Goal: Find specific page/section: Find specific page/section

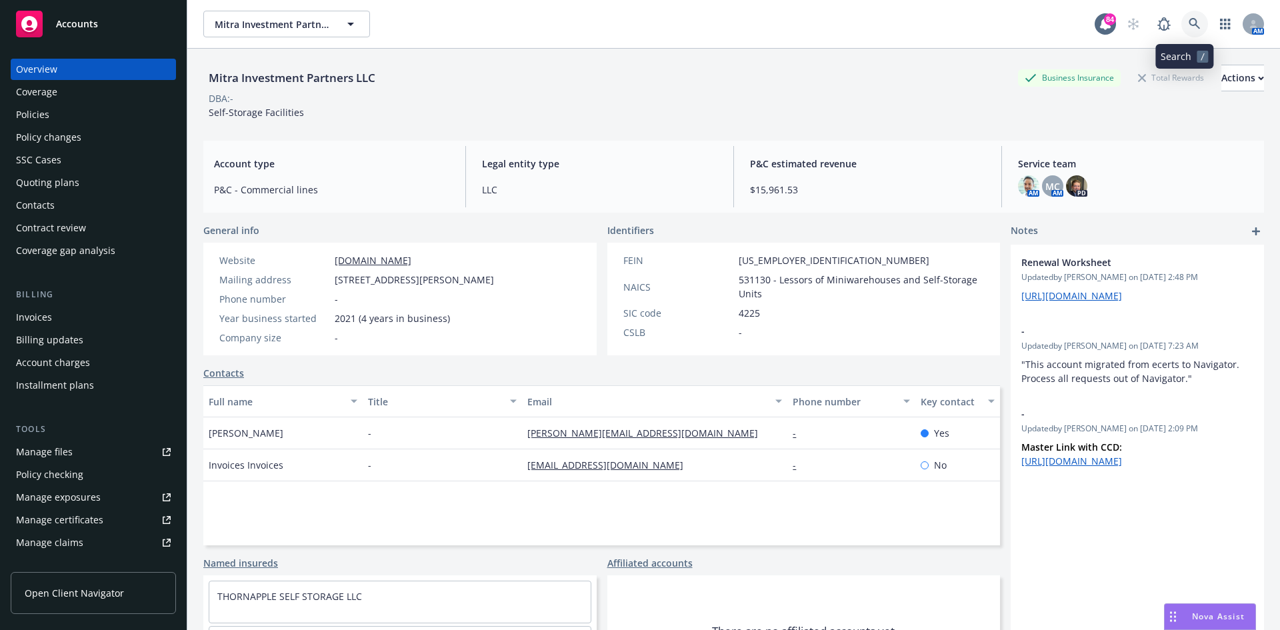
click at [1194, 24] on link at bounding box center [1195, 24] width 27 height 27
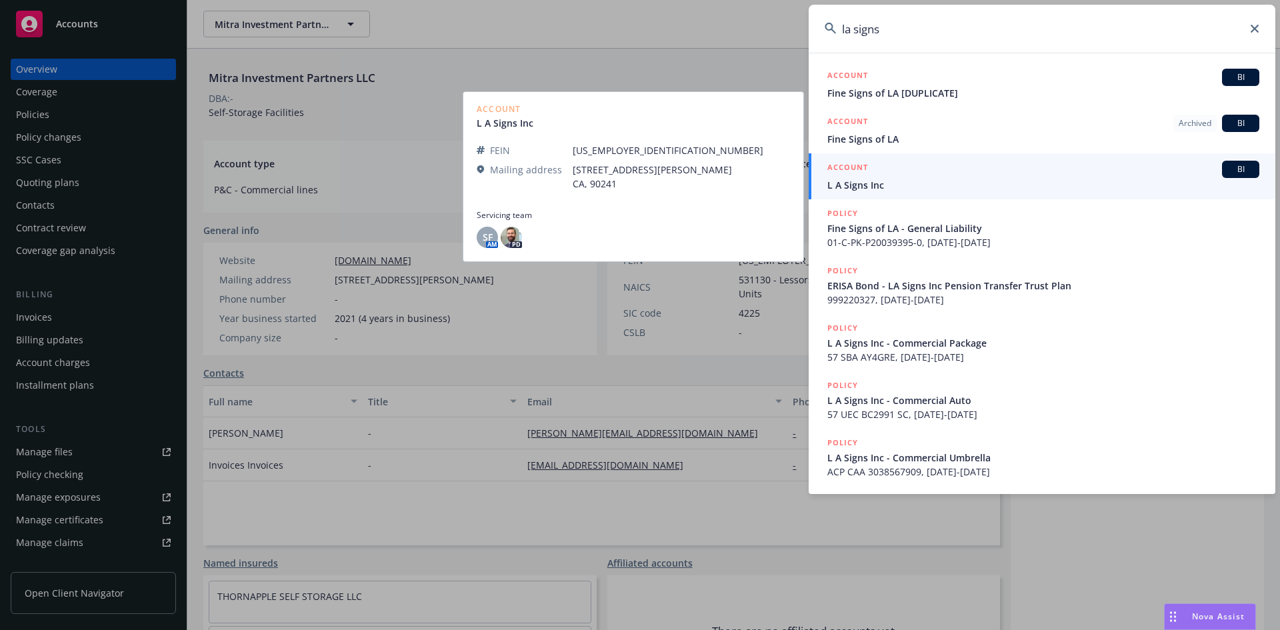
type input "la signs"
click at [854, 164] on h5 "ACCOUNT" at bounding box center [848, 169] width 41 height 16
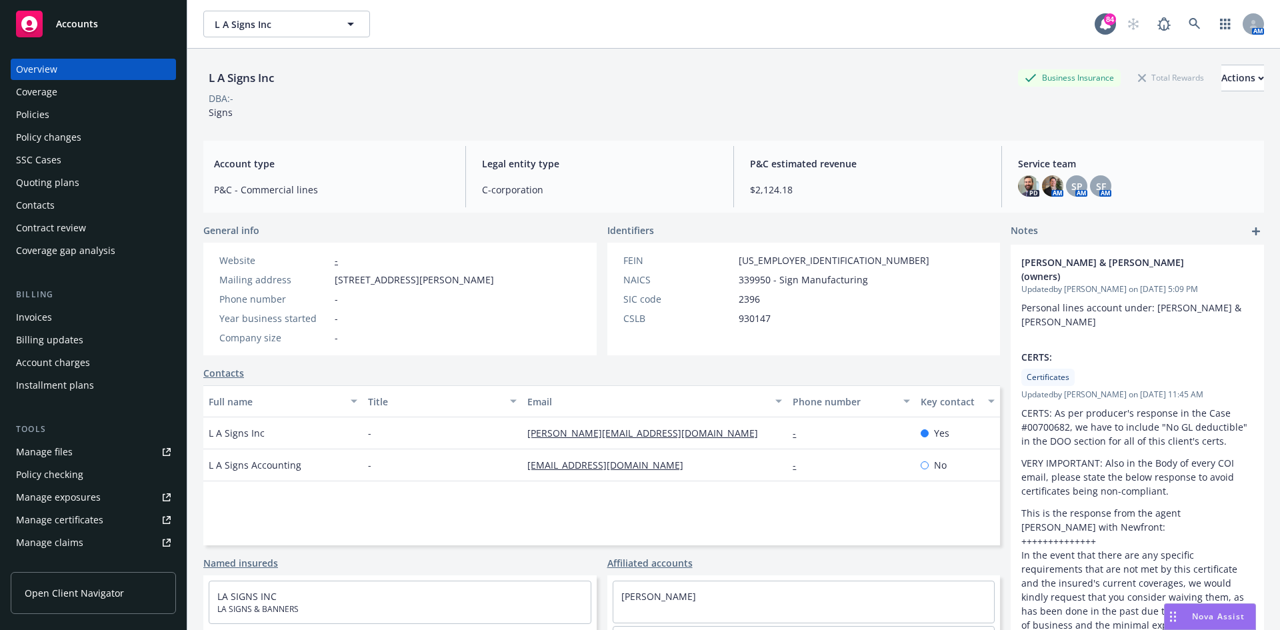
click at [57, 117] on div "Policies" at bounding box center [93, 114] width 155 height 21
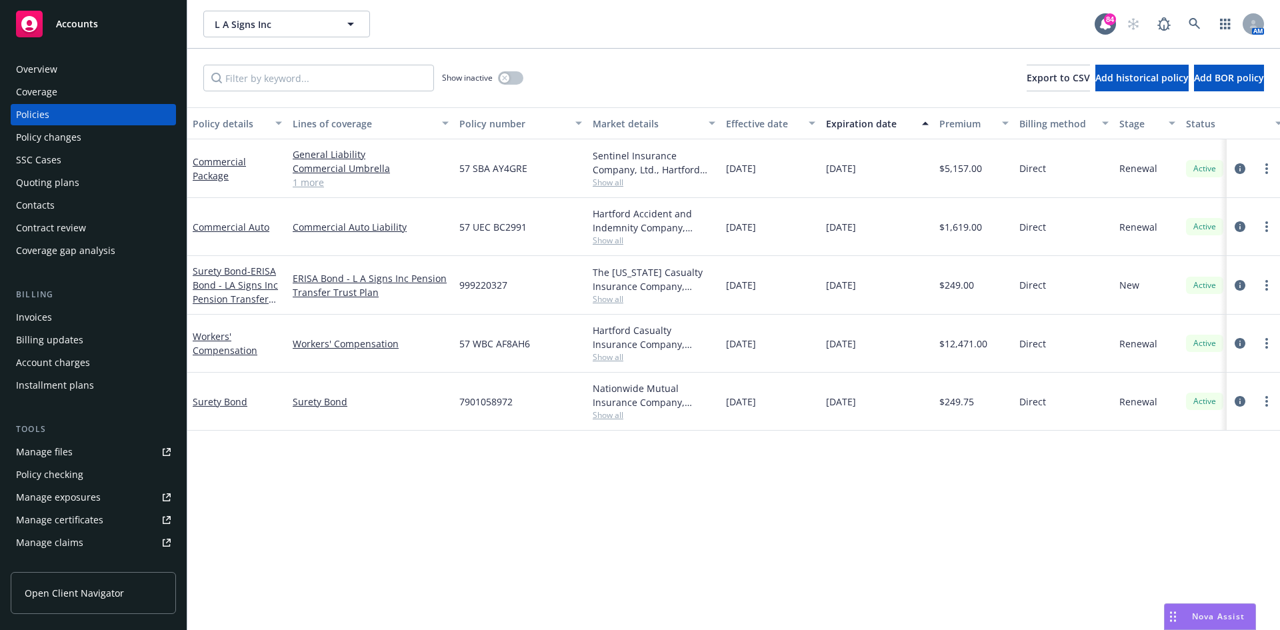
click at [221, 151] on div "Commercial Package" at bounding box center [237, 168] width 100 height 59
click at [217, 162] on link "Commercial Package" at bounding box center [219, 168] width 53 height 27
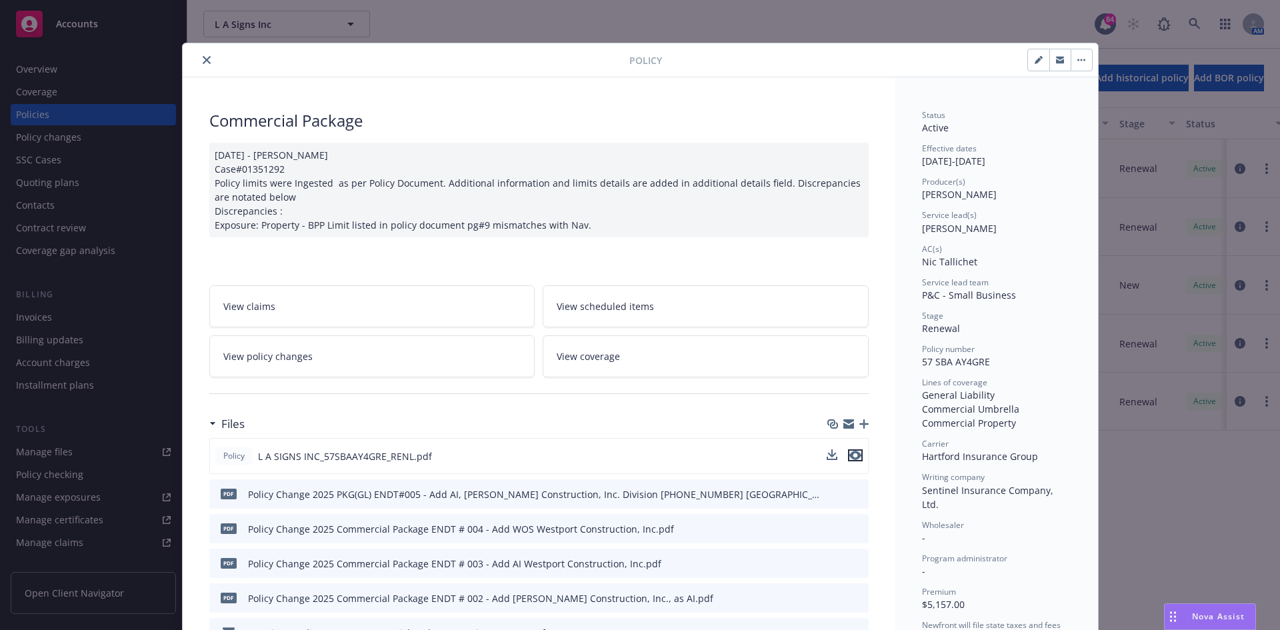
click at [850, 458] on icon "preview file" at bounding box center [856, 455] width 12 height 9
click at [199, 55] on button "close" at bounding box center [207, 60] width 16 height 16
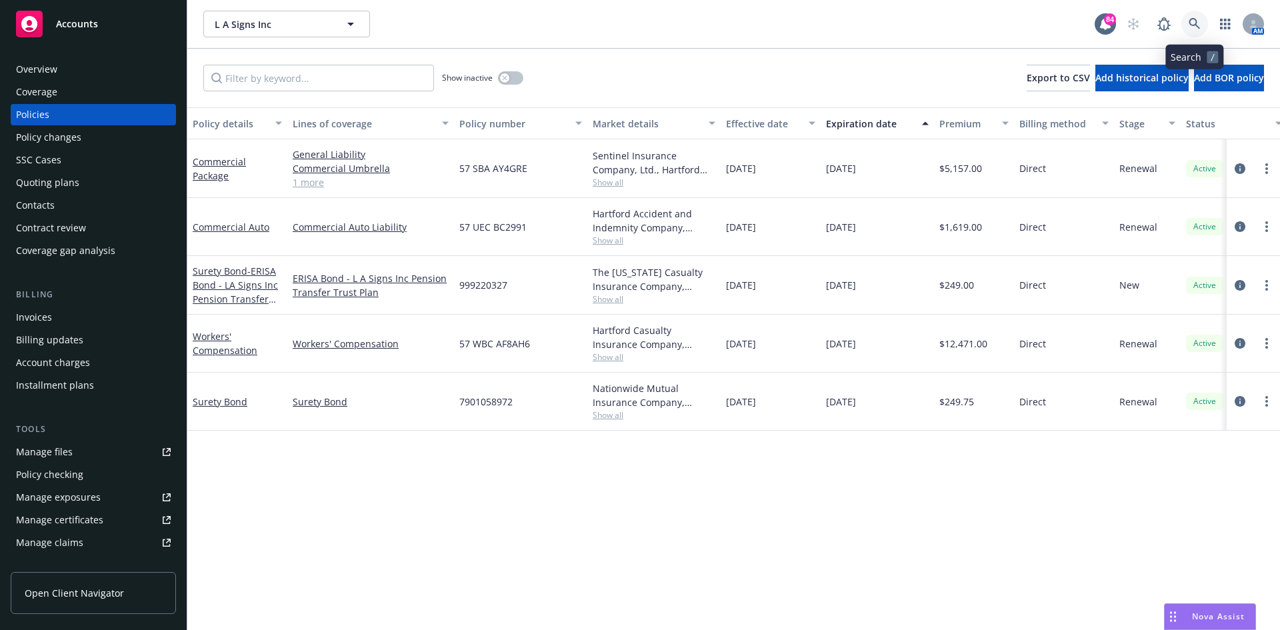
click at [1192, 25] on icon at bounding box center [1194, 23] width 11 height 11
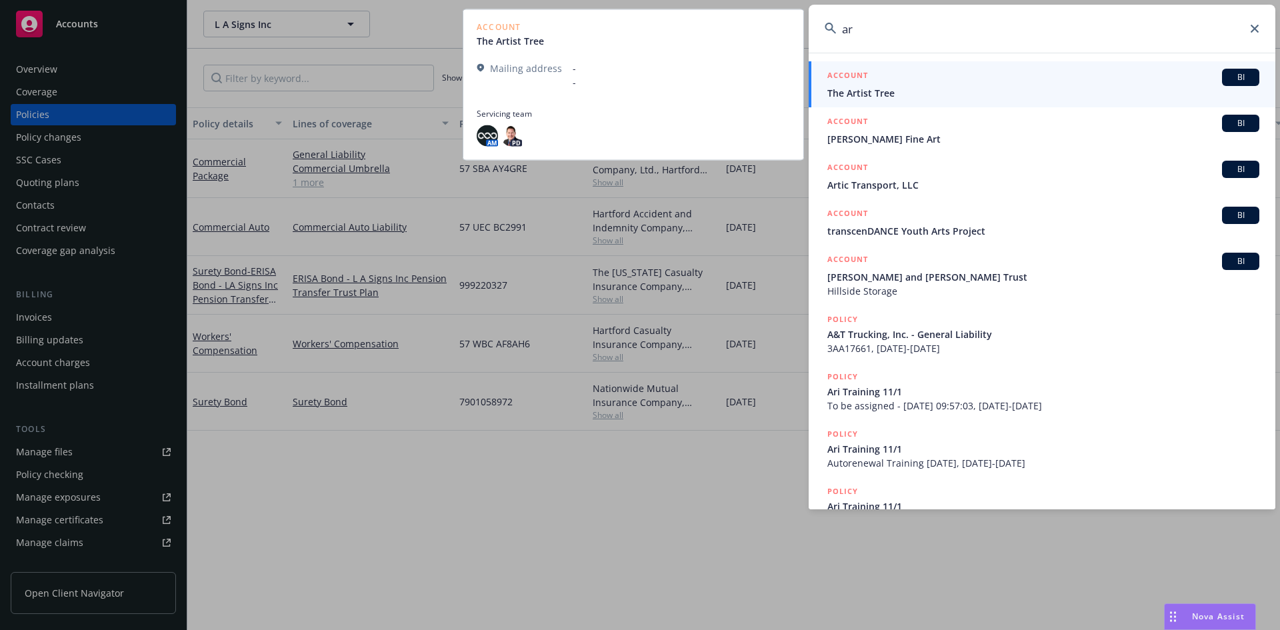
type input "a"
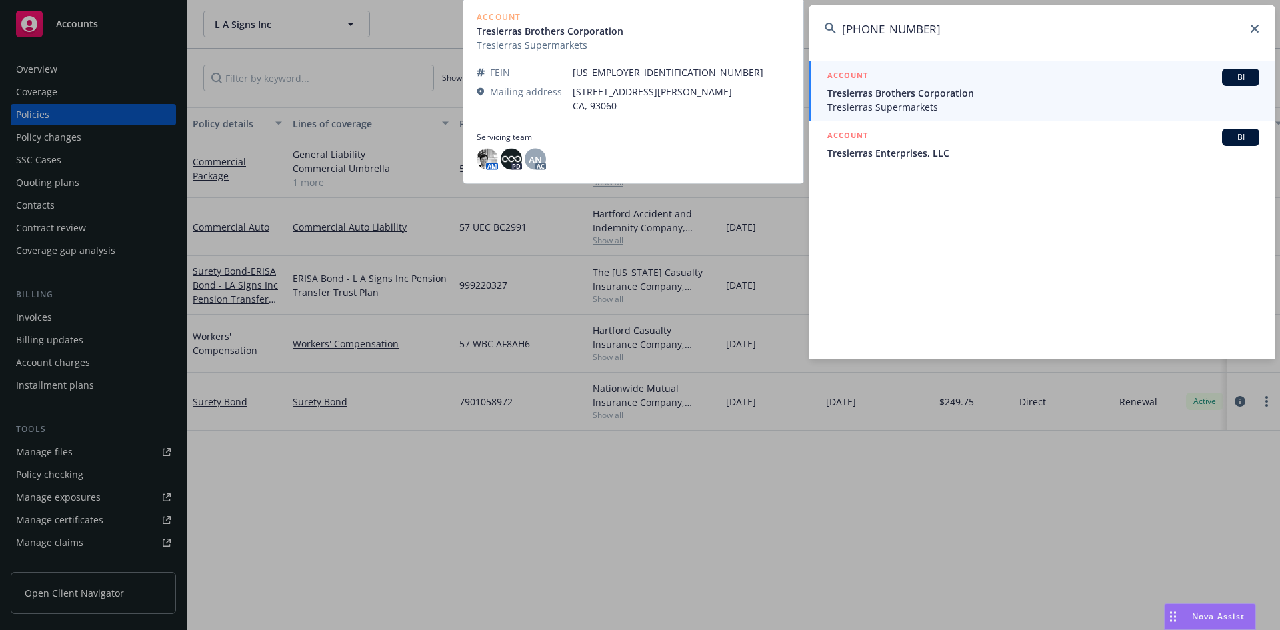
type input "[PHONE_NUMBER]"
click at [852, 72] on h5 "ACCOUNT" at bounding box center [848, 77] width 41 height 16
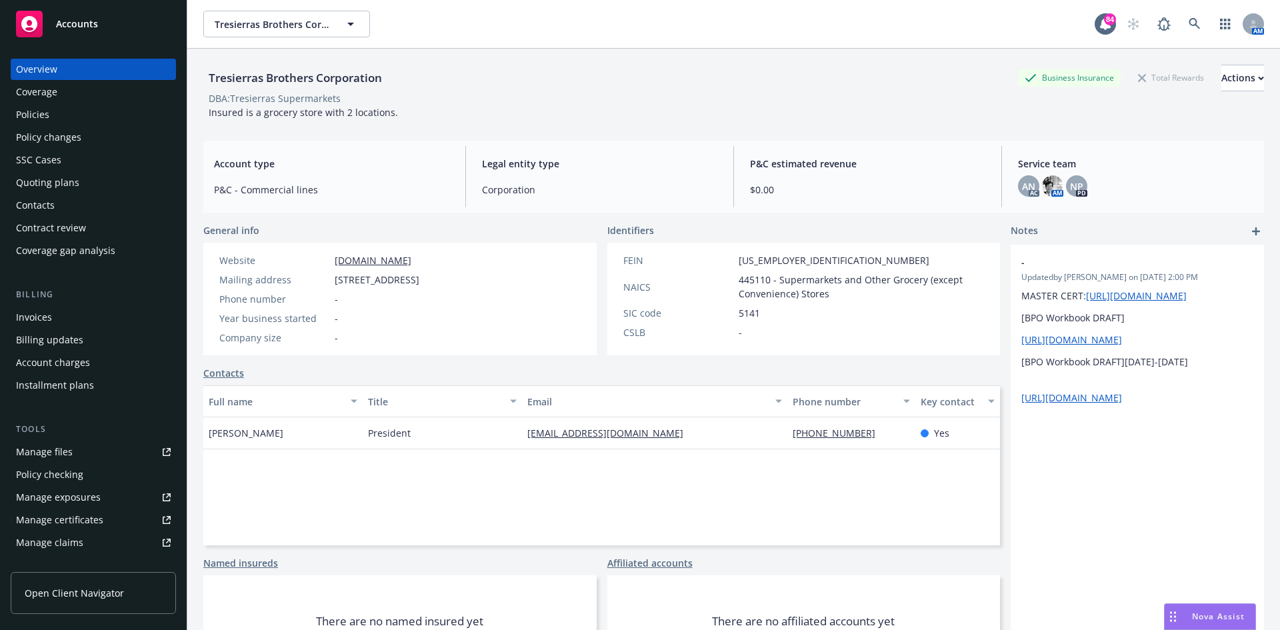
click at [57, 117] on div "Policies" at bounding box center [93, 114] width 155 height 21
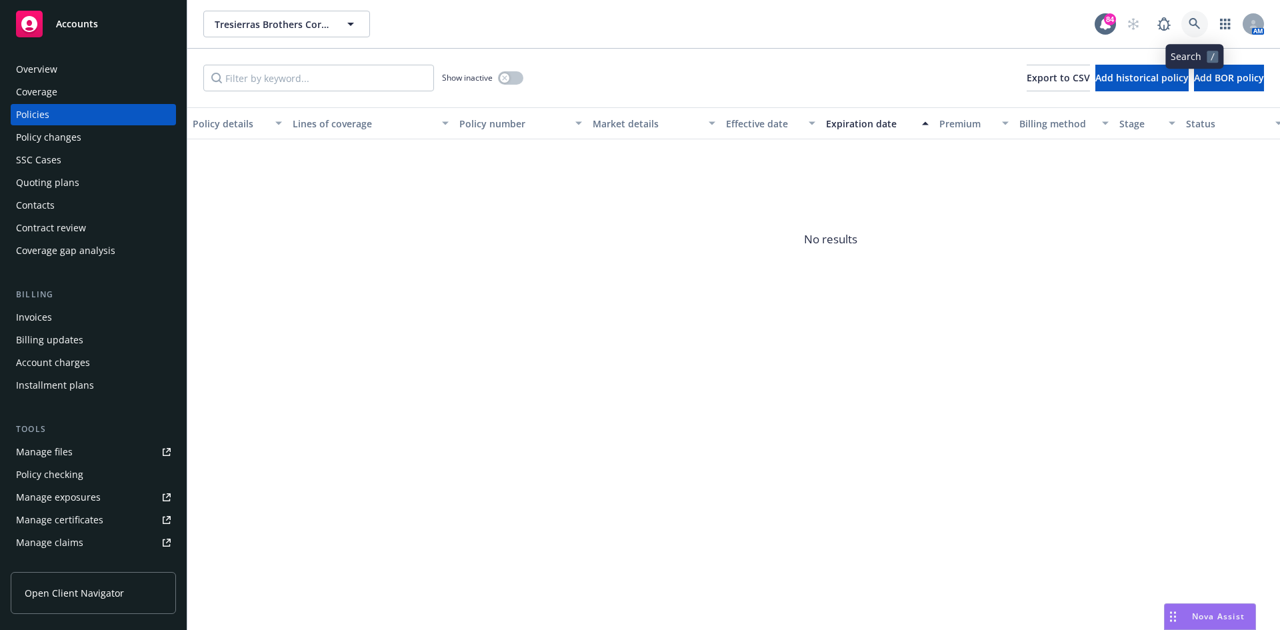
click at [1190, 21] on icon at bounding box center [1194, 23] width 11 height 11
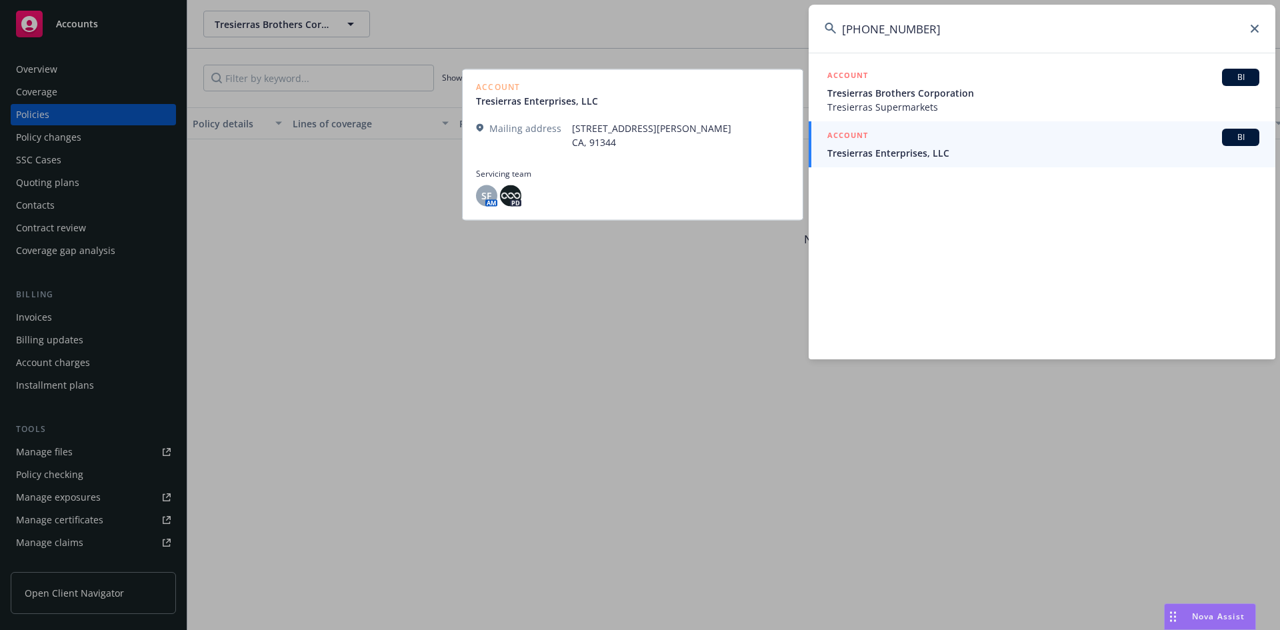
type input "[PHONE_NUMBER]"
click at [847, 139] on h5 "ACCOUNT" at bounding box center [848, 137] width 41 height 16
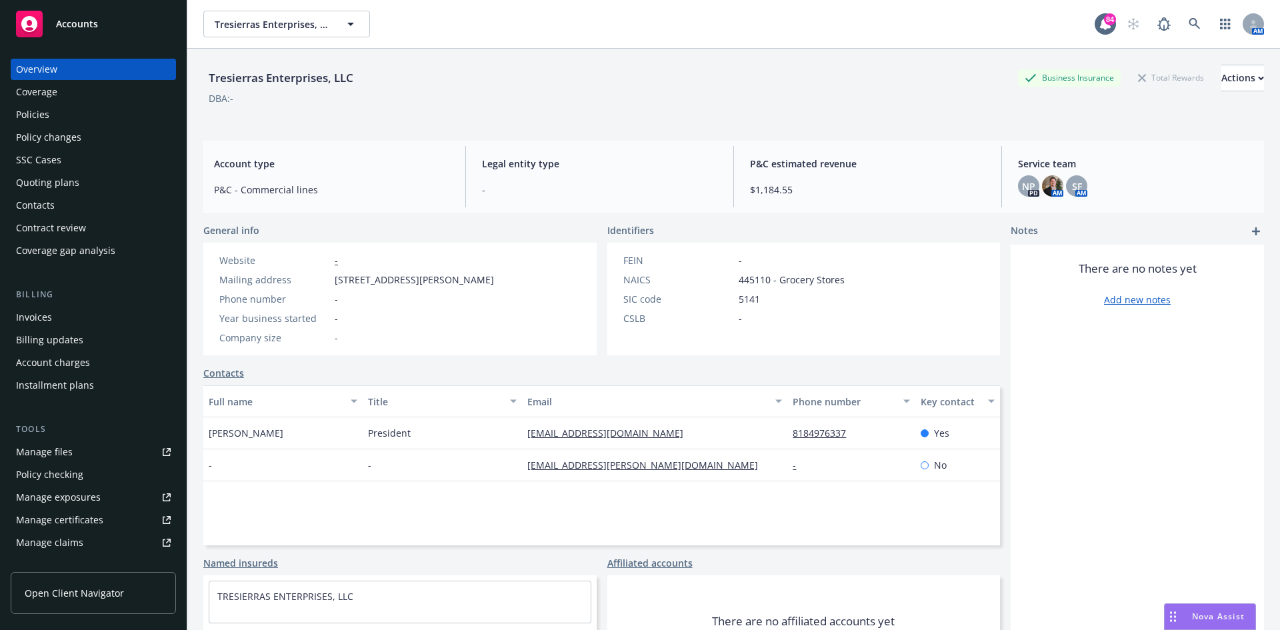
click at [87, 107] on div "Policies" at bounding box center [93, 114] width 155 height 21
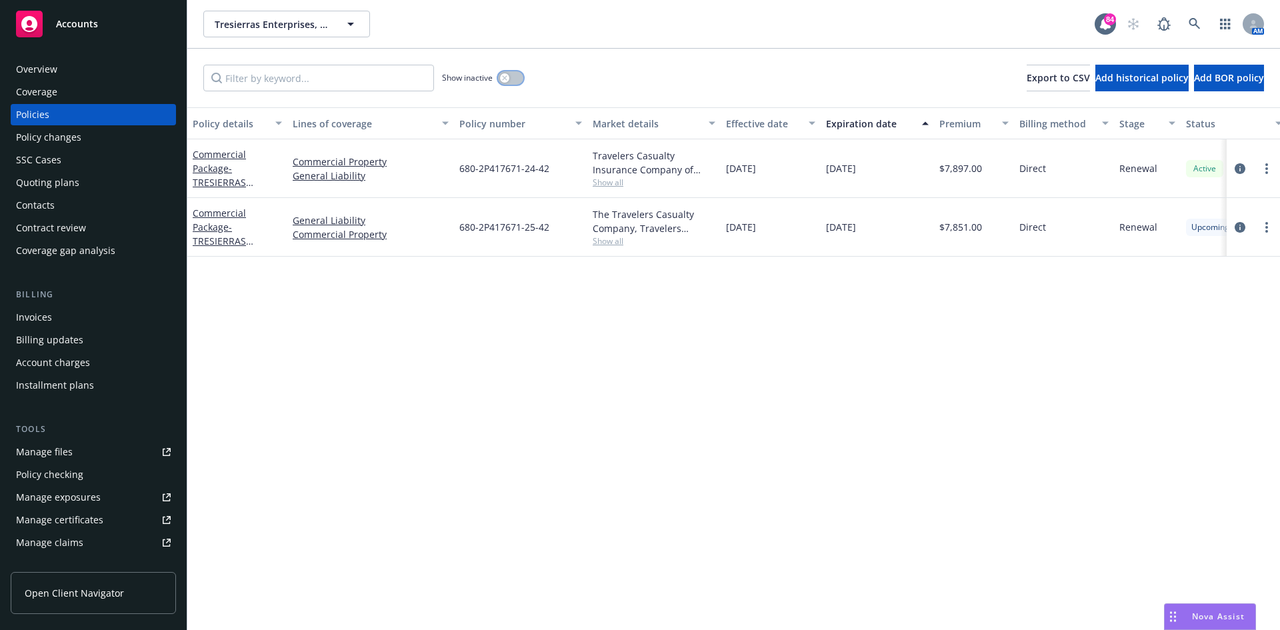
click at [505, 81] on div "button" at bounding box center [504, 77] width 9 height 9
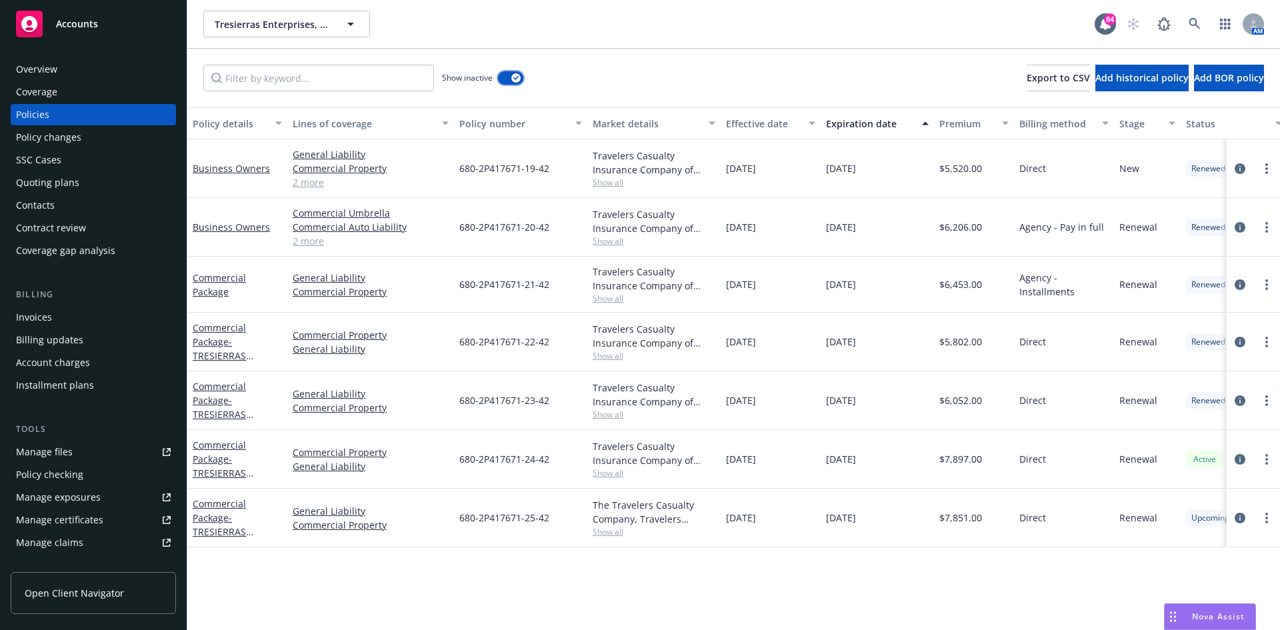
click at [519, 80] on div "button" at bounding box center [515, 77] width 9 height 9
